Goal: Task Accomplishment & Management: Complete application form

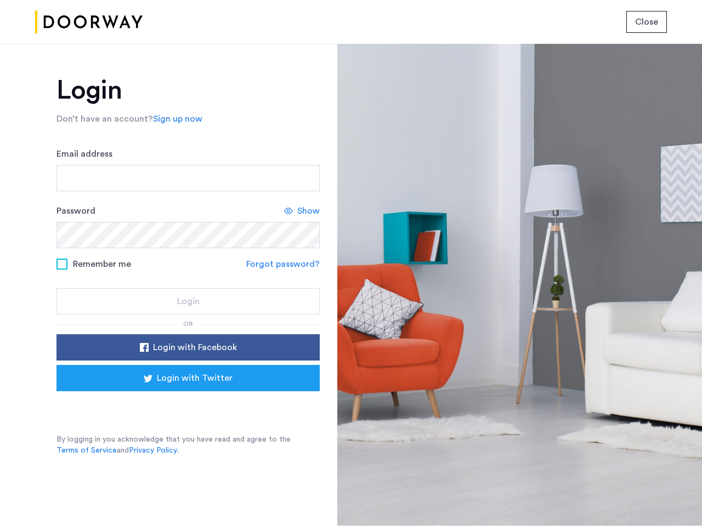
click at [647, 22] on span "Close" at bounding box center [646, 21] width 23 height 13
click at [175, 119] on link "Sign up now" at bounding box center [177, 118] width 49 height 13
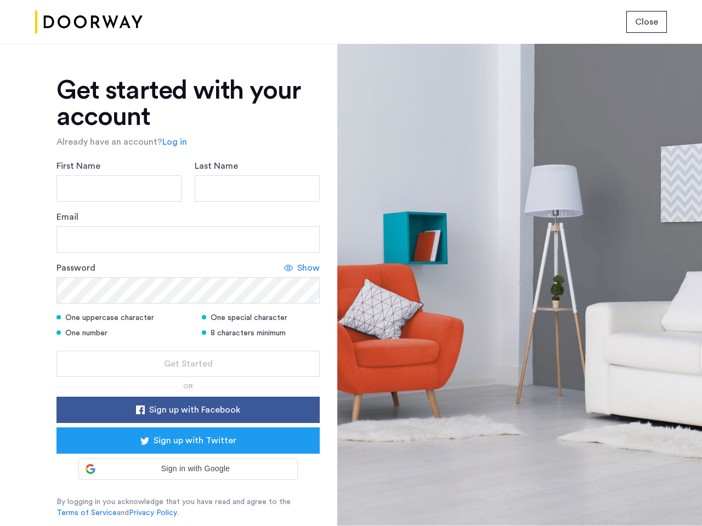
click at [302, 211] on div "Email" at bounding box center [187, 232] width 263 height 42
click at [285, 264] on icon at bounding box center [288, 268] width 9 height 9
click at [188, 348] on form "First Name Last Name Email Password Show One uppercase character One special ch…" at bounding box center [187, 269] width 263 height 218
click at [188, 378] on div "Get started with your account Already have an account? Log in First Name Last N…" at bounding box center [187, 297] width 263 height 441
